Goal: Find specific page/section: Find specific page/section

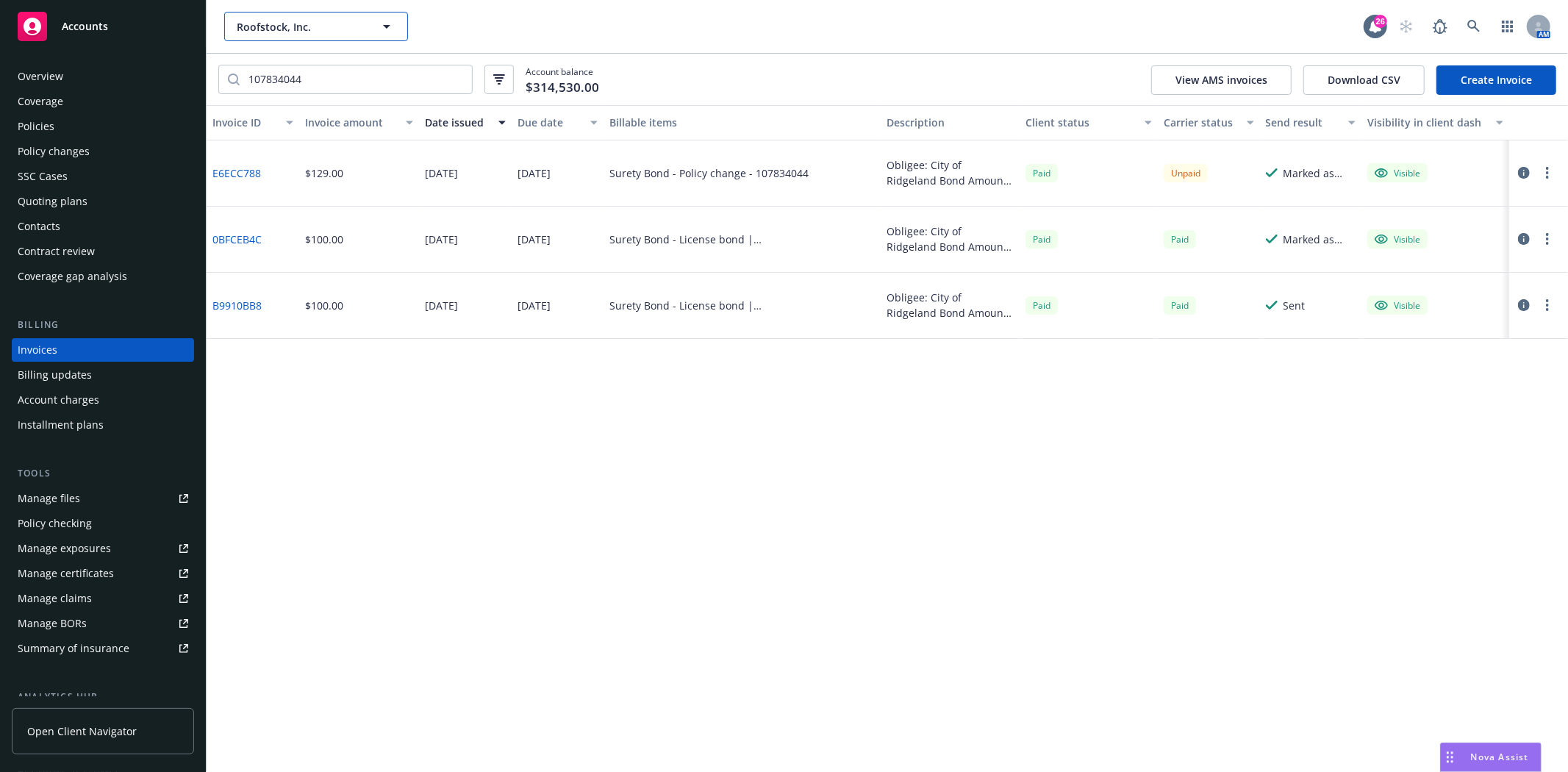
click at [271, 23] on span "Roofstock, Inc." at bounding box center [300, 27] width 127 height 16
type input "Phill"
click at [103, 20] on span "Accounts" at bounding box center [85, 26] width 46 height 12
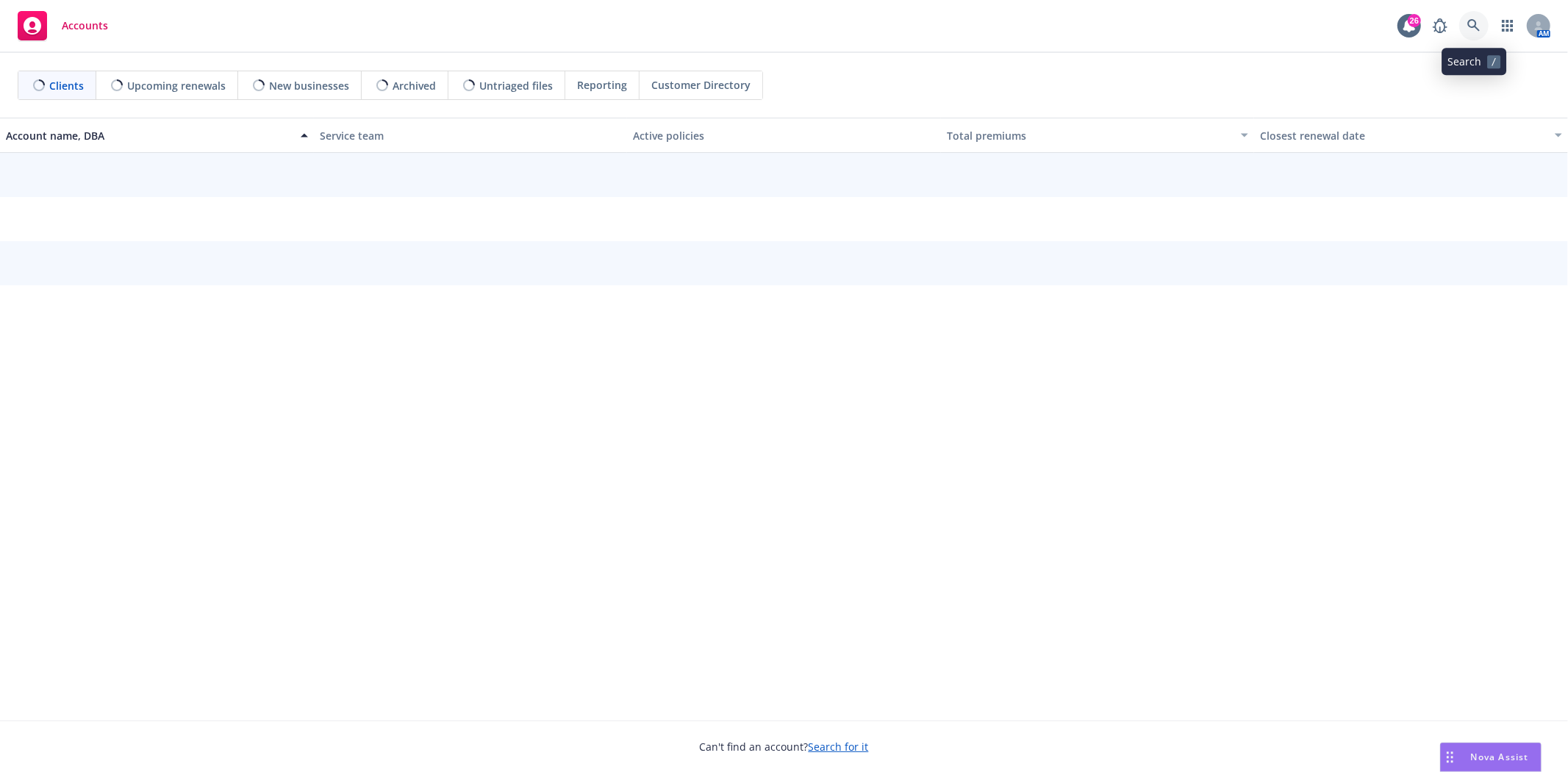
click at [1473, 30] on icon at bounding box center [1474, 26] width 13 height 13
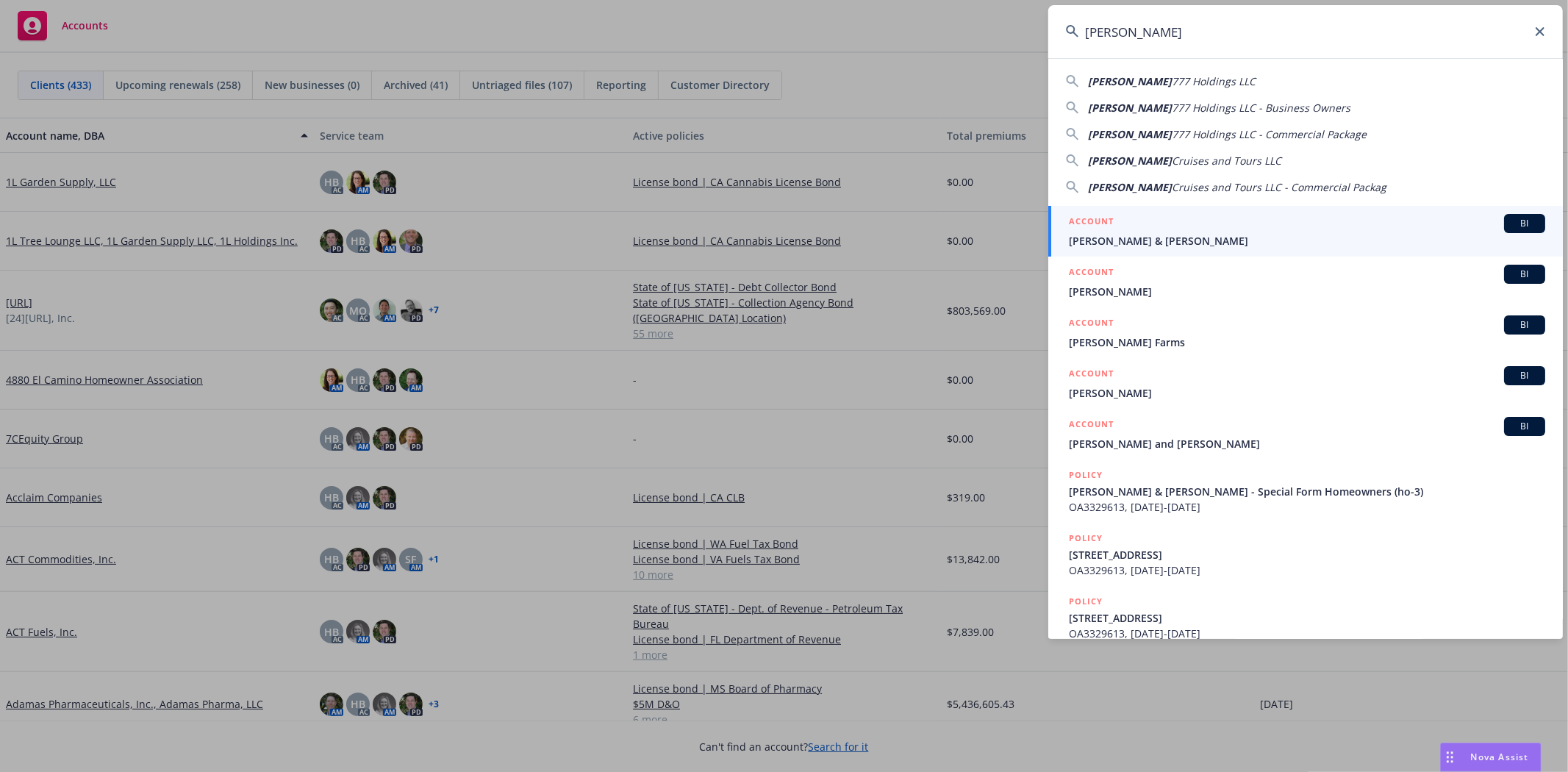
click at [1172, 81] on span "777 Holdings LLC" at bounding box center [1213, 80] width 84 height 14
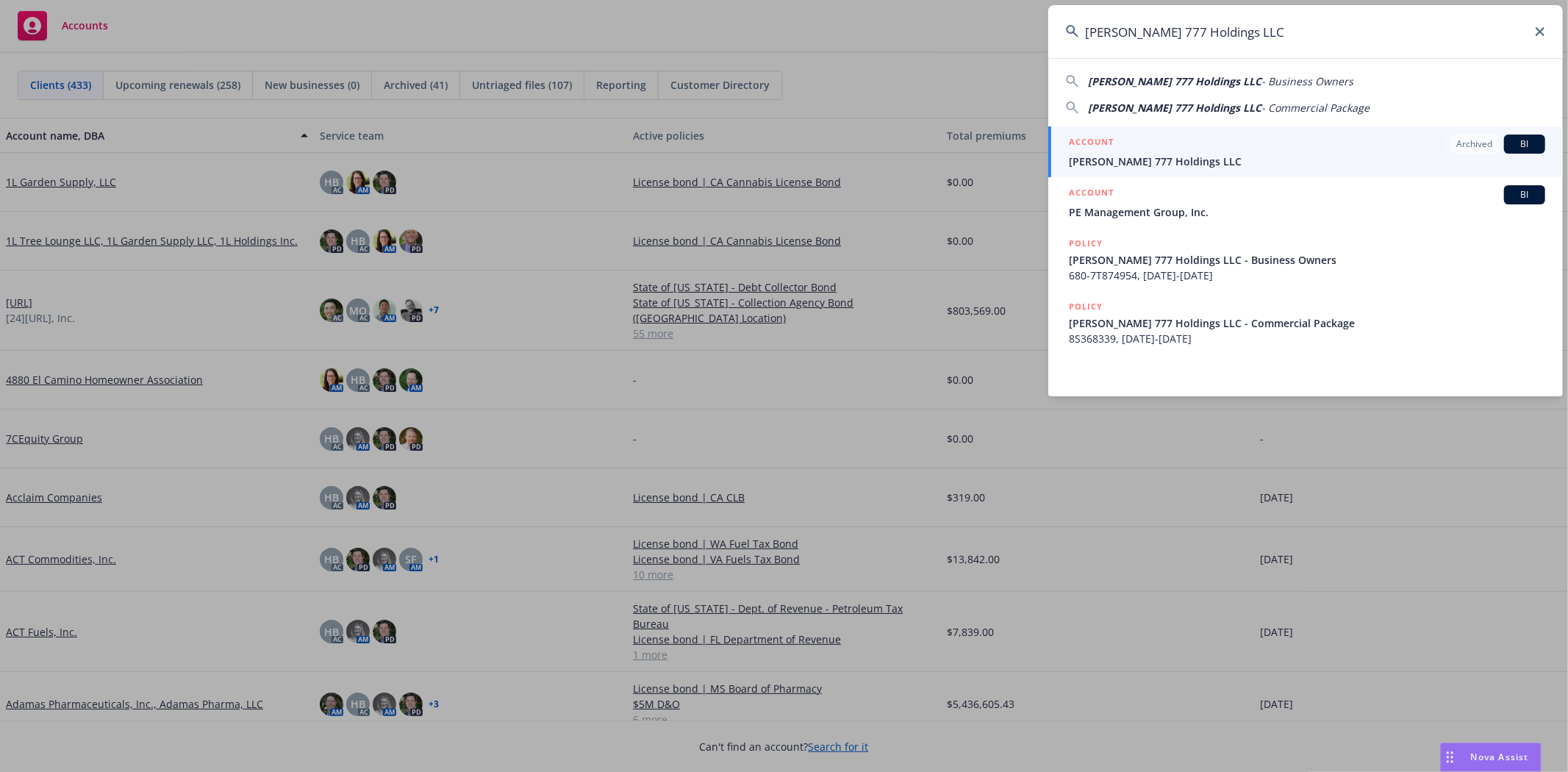
click at [1148, 81] on span "[PERSON_NAME] 777 Holdings LLC" at bounding box center [1175, 80] width 174 height 14
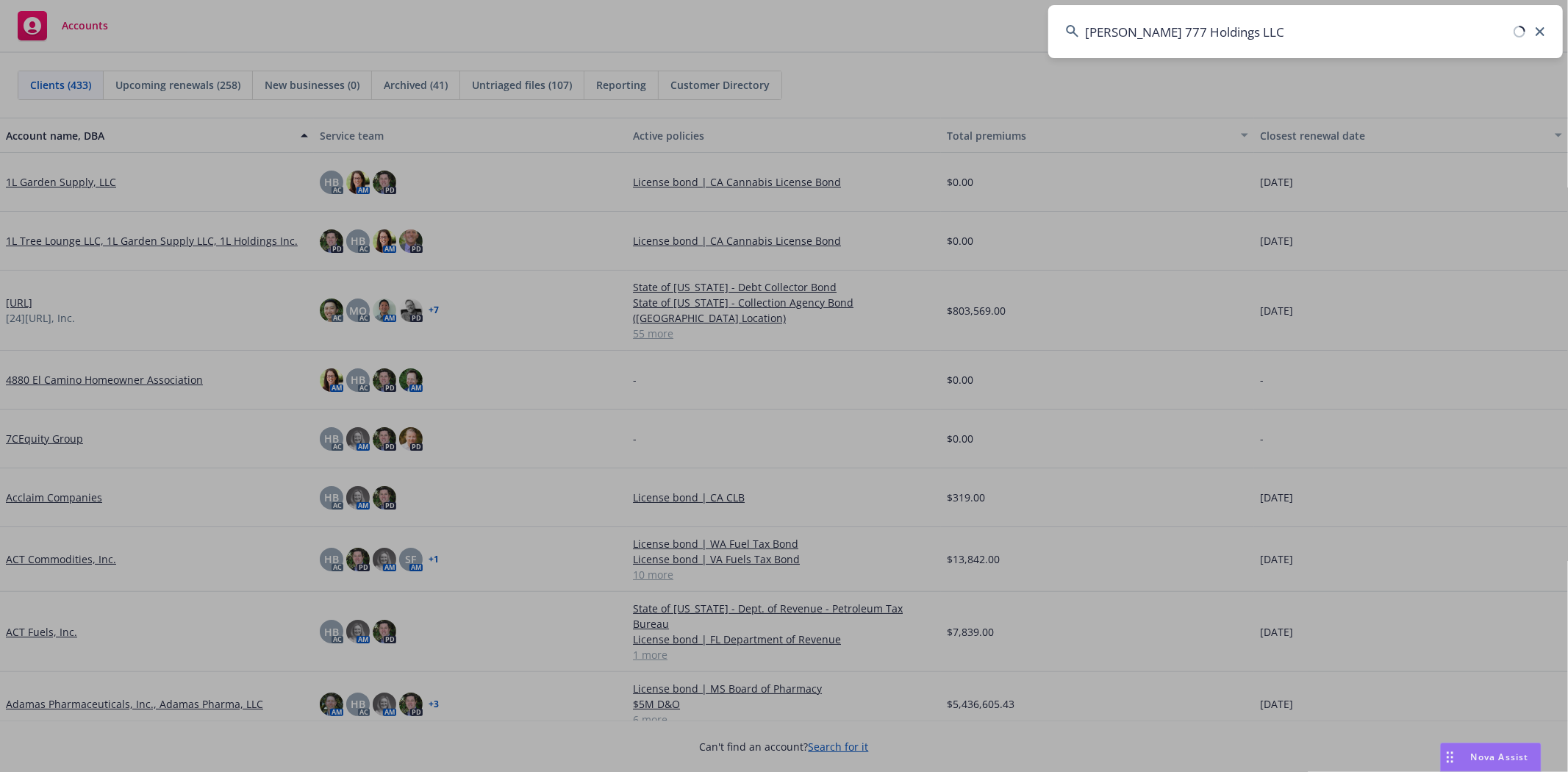
type input "[PERSON_NAME] 777 Holdings LLC - Business Owners"
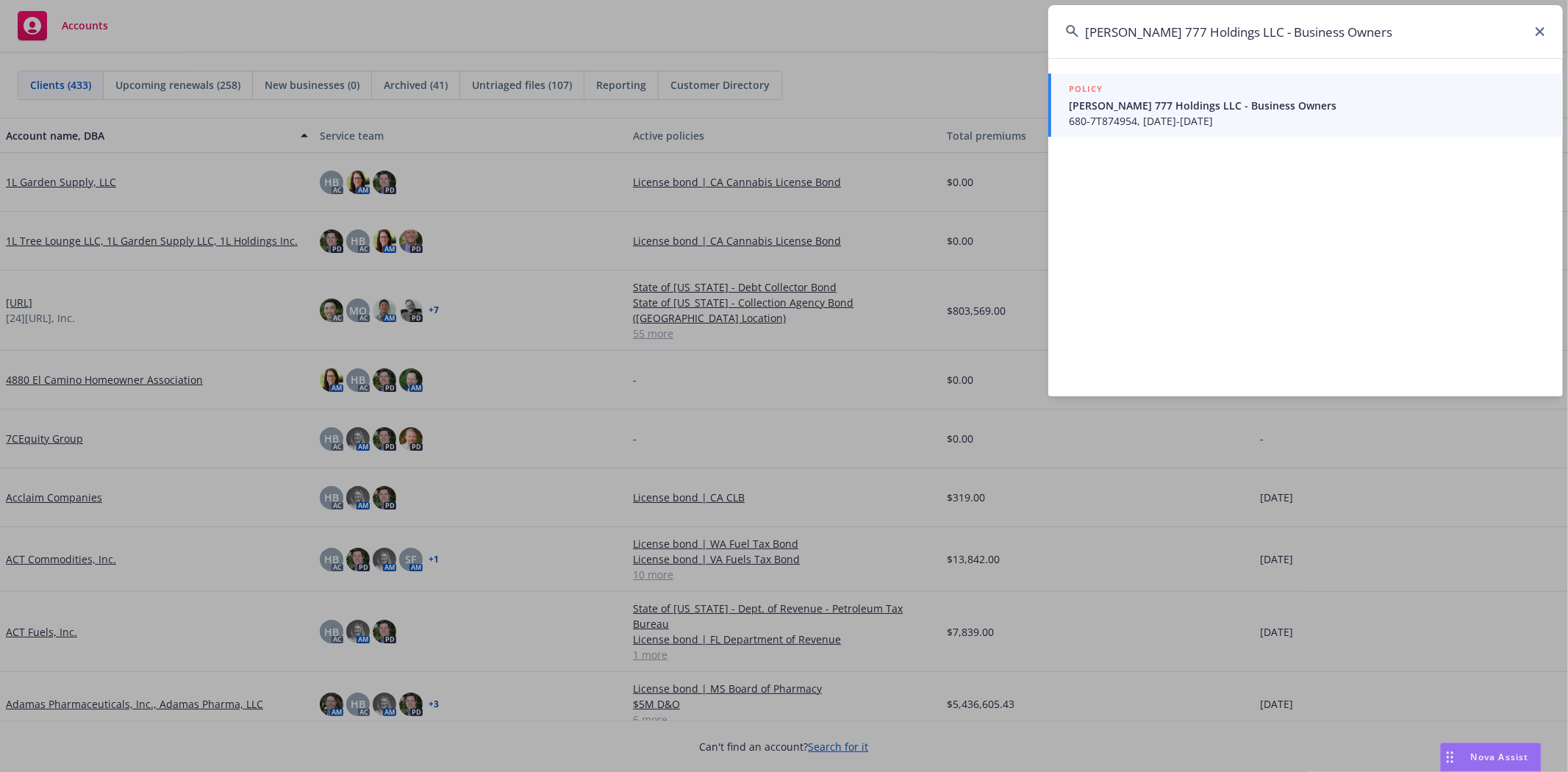
click at [1148, 99] on span "[PERSON_NAME] 777 Holdings LLC - Business Owners" at bounding box center [1307, 105] width 476 height 16
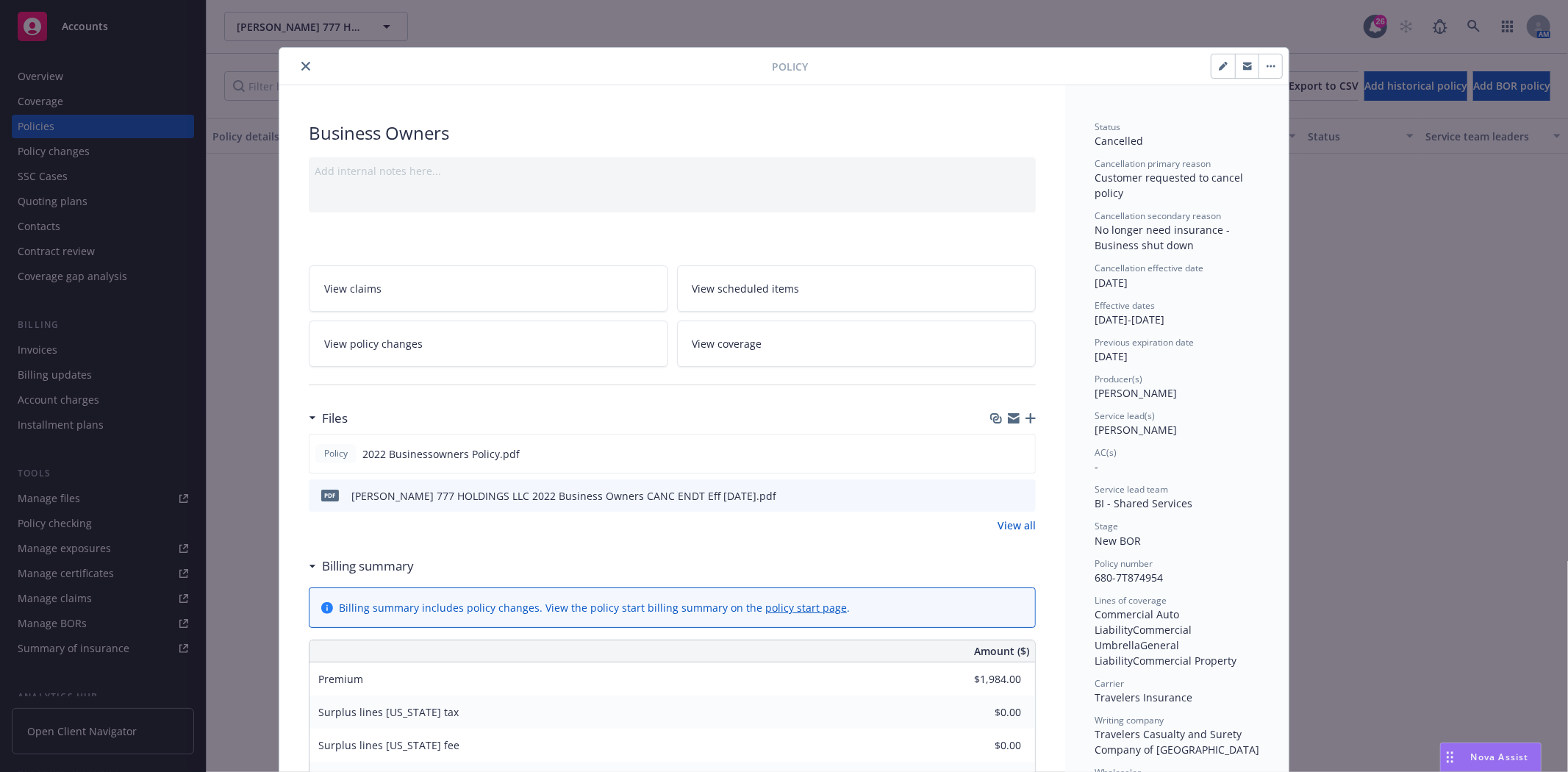
click at [301, 63] on icon "close" at bounding box center [306, 66] width 9 height 9
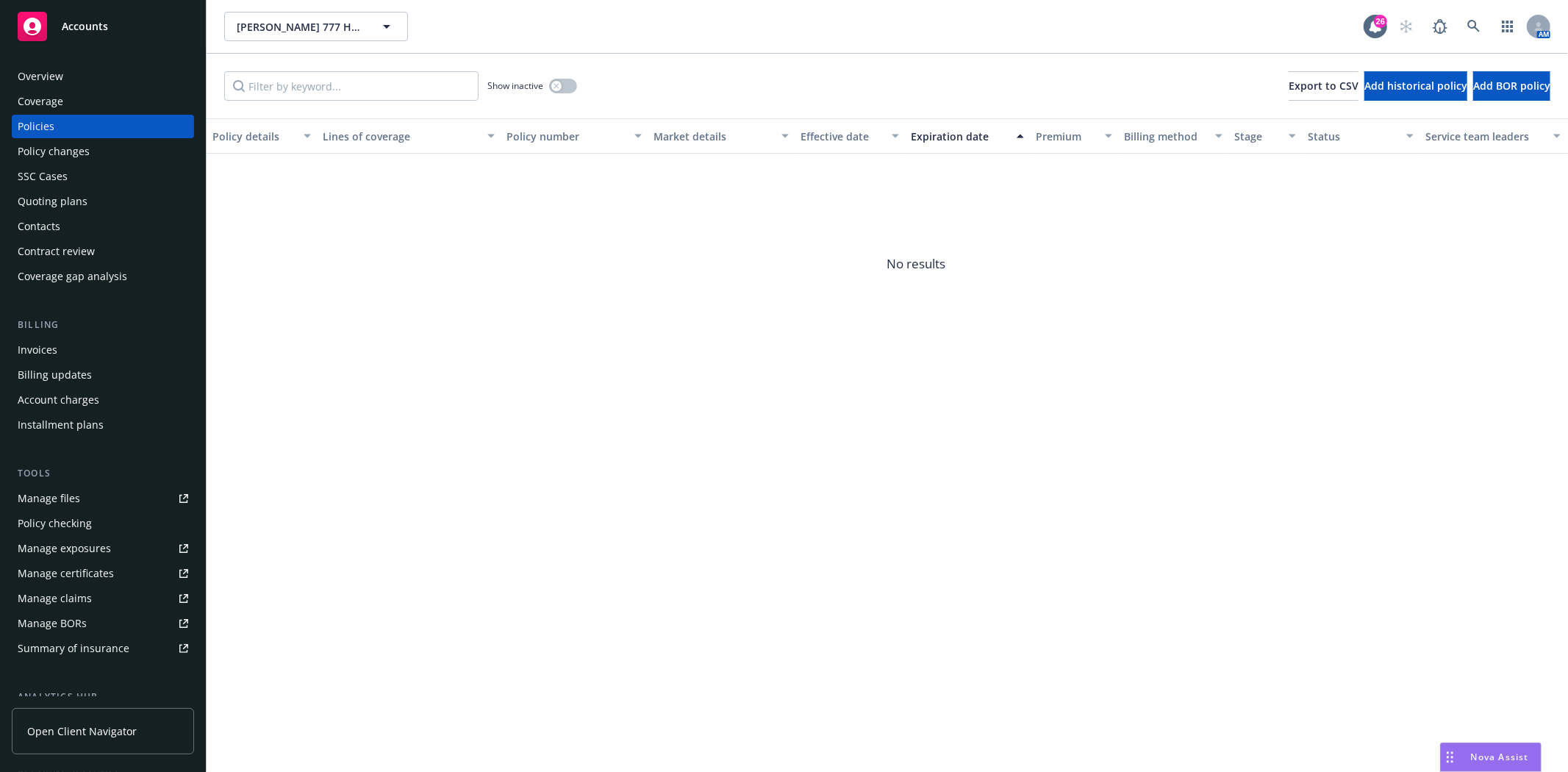
click at [40, 229] on div "Contacts" at bounding box center [39, 225] width 42 height 23
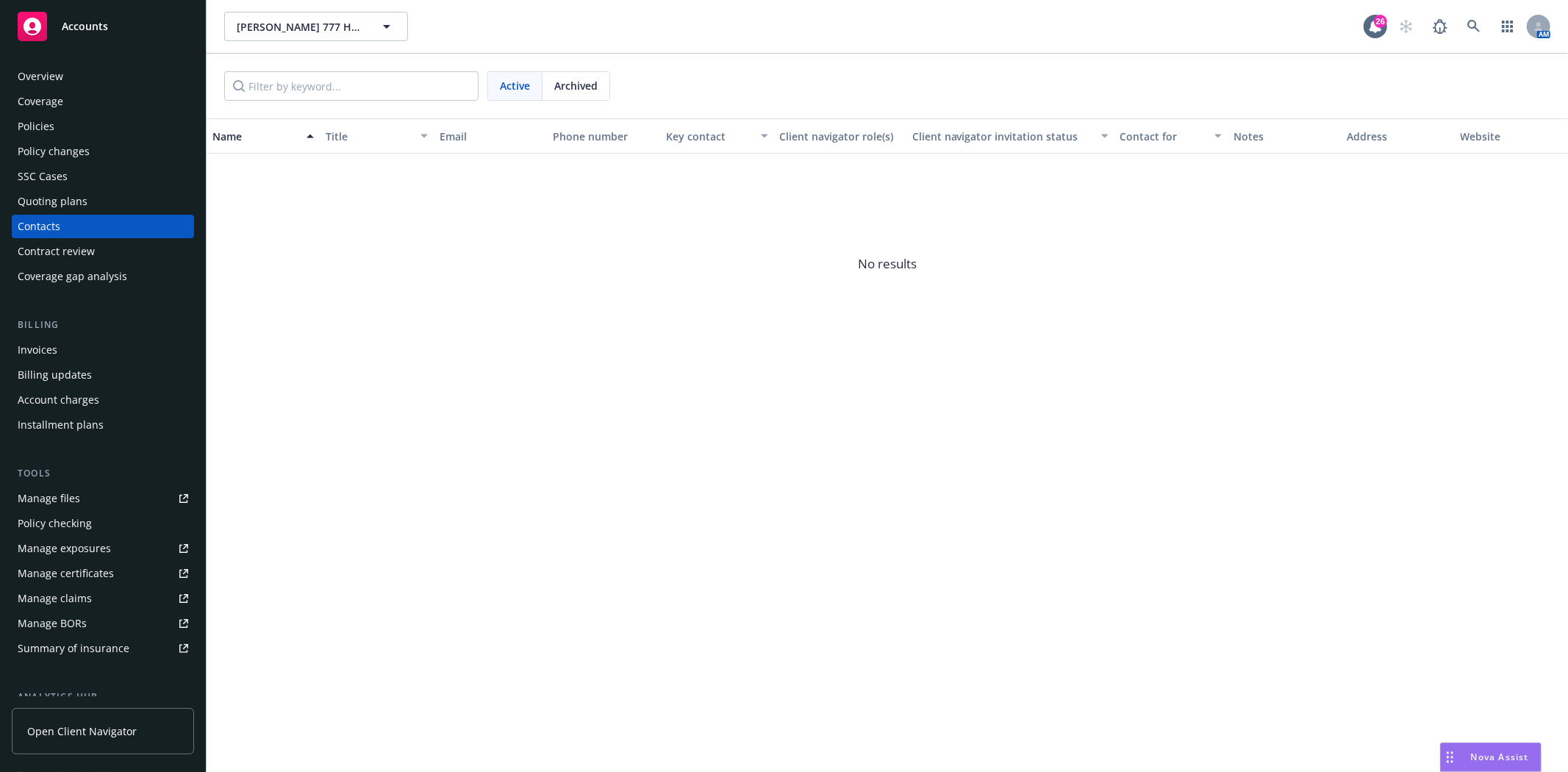
click at [35, 115] on div "Policies" at bounding box center [36, 126] width 37 height 23
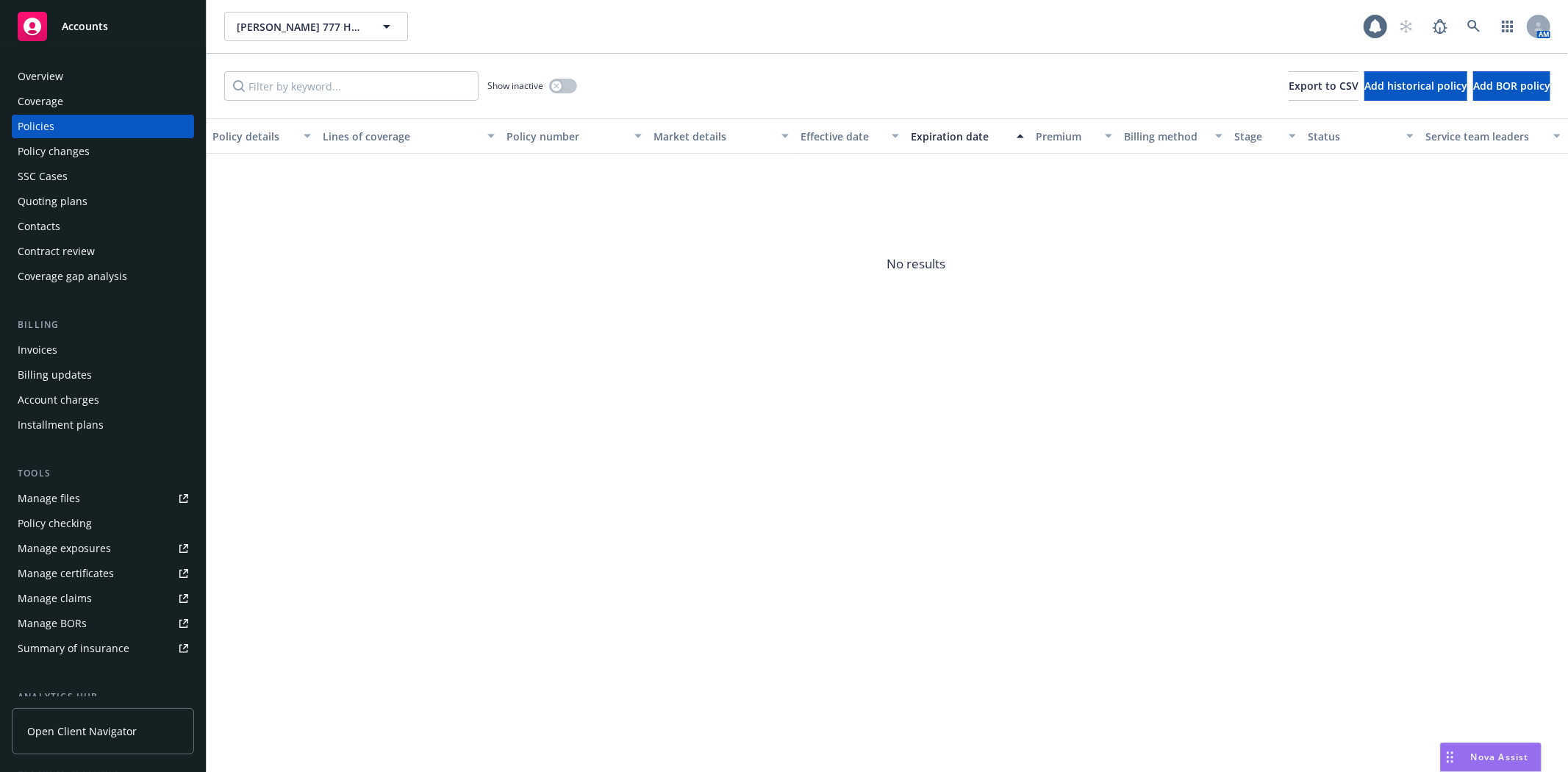
click at [49, 94] on div "Coverage" at bounding box center [40, 101] width 45 height 23
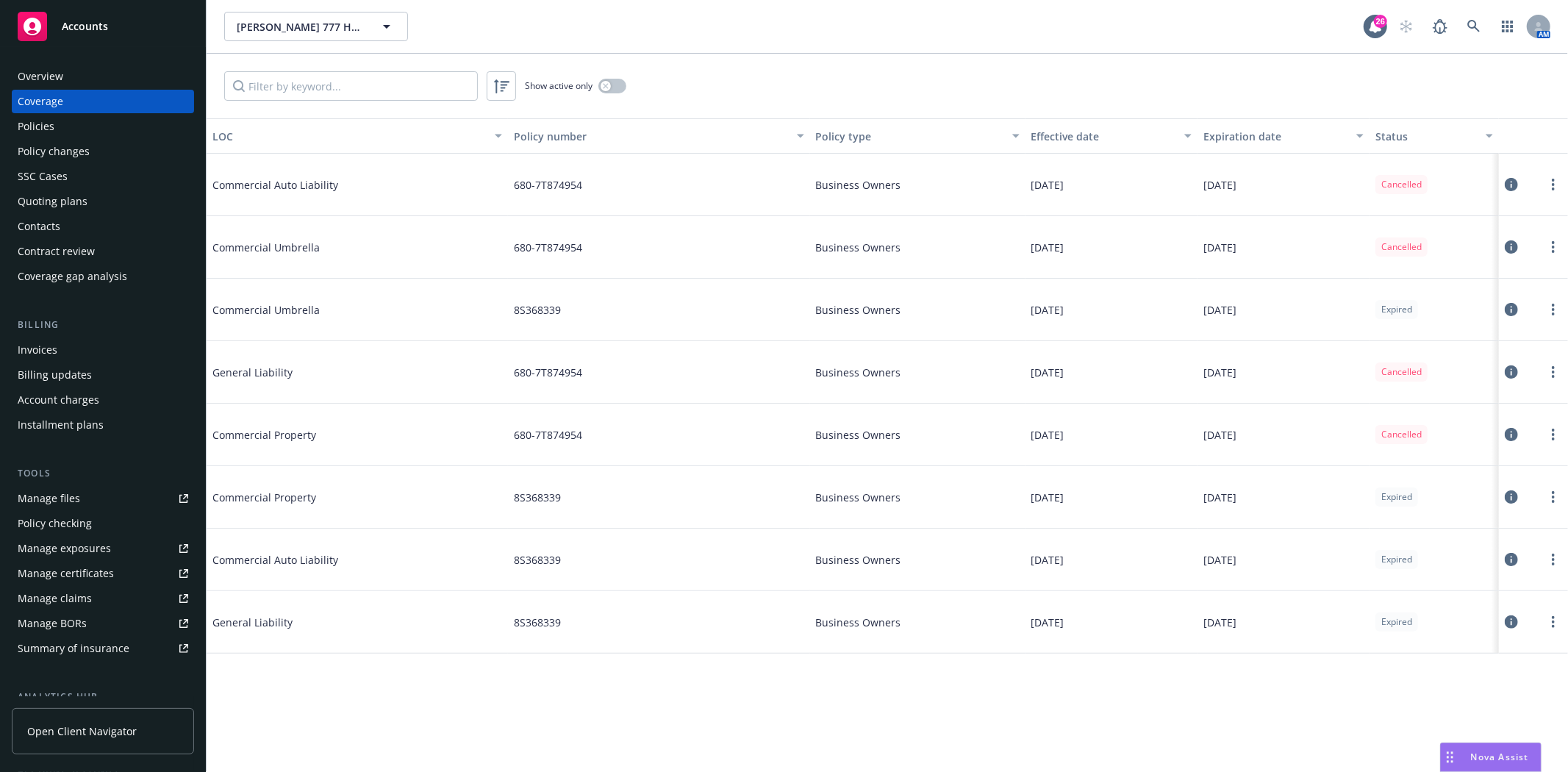
click at [53, 70] on div "Overview" at bounding box center [40, 76] width 45 height 23
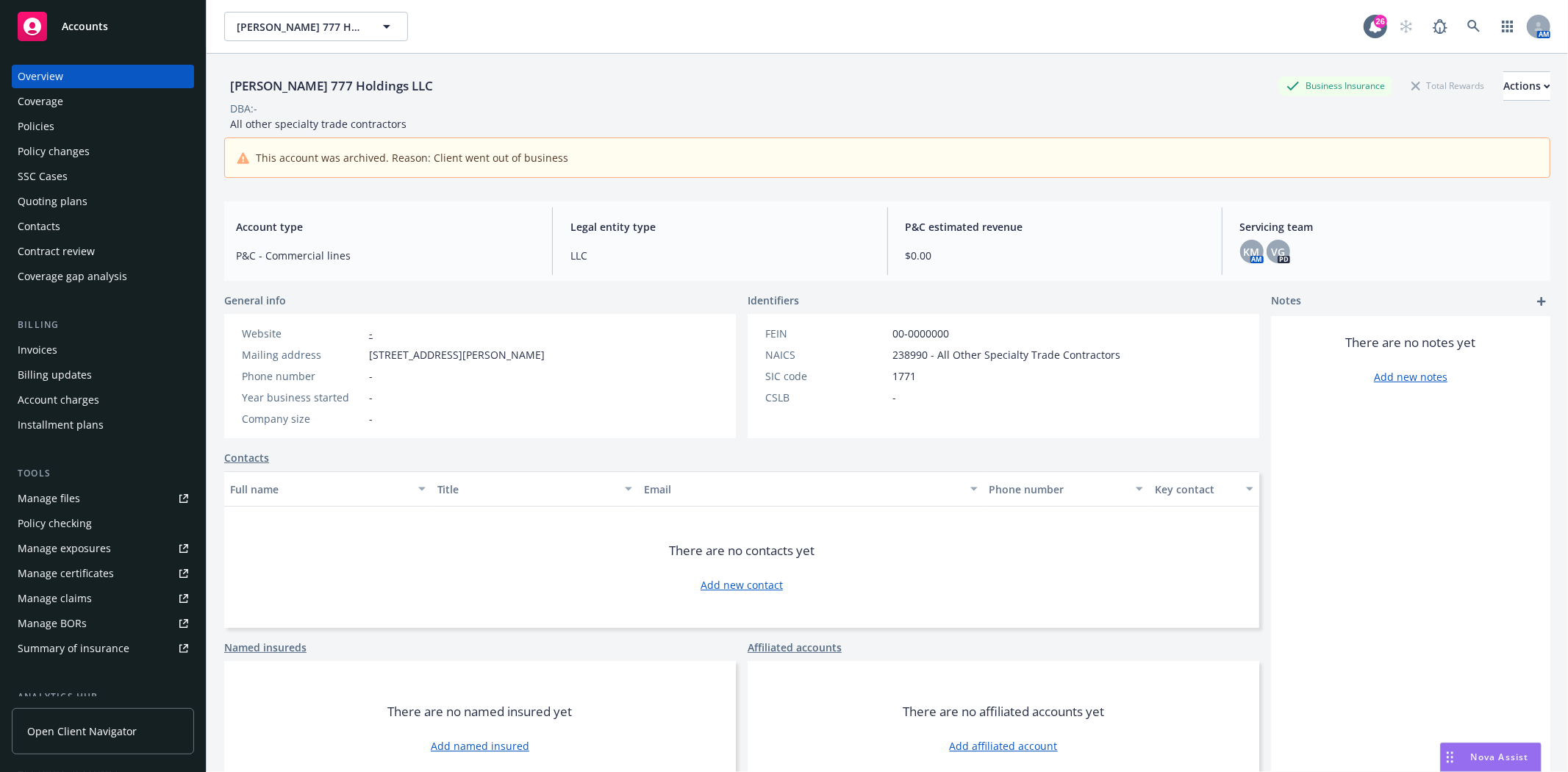
drag, startPoint x: 78, startPoint y: 32, endPoint x: 92, endPoint y: 35, distance: 14.3
click at [78, 32] on div "Accounts" at bounding box center [103, 27] width 171 height 30
